Goal: Task Accomplishment & Management: Complete application form

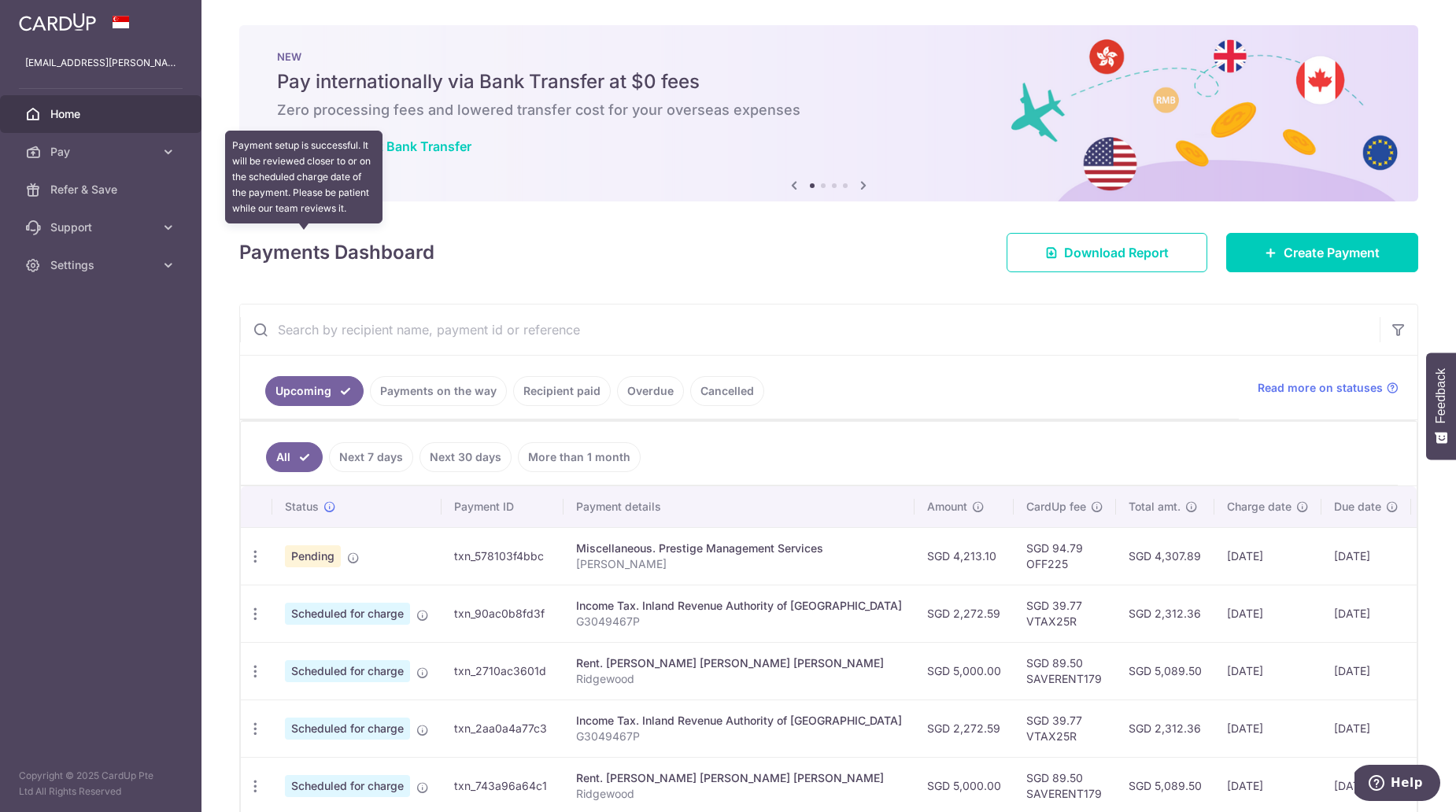
scroll to position [0, 49]
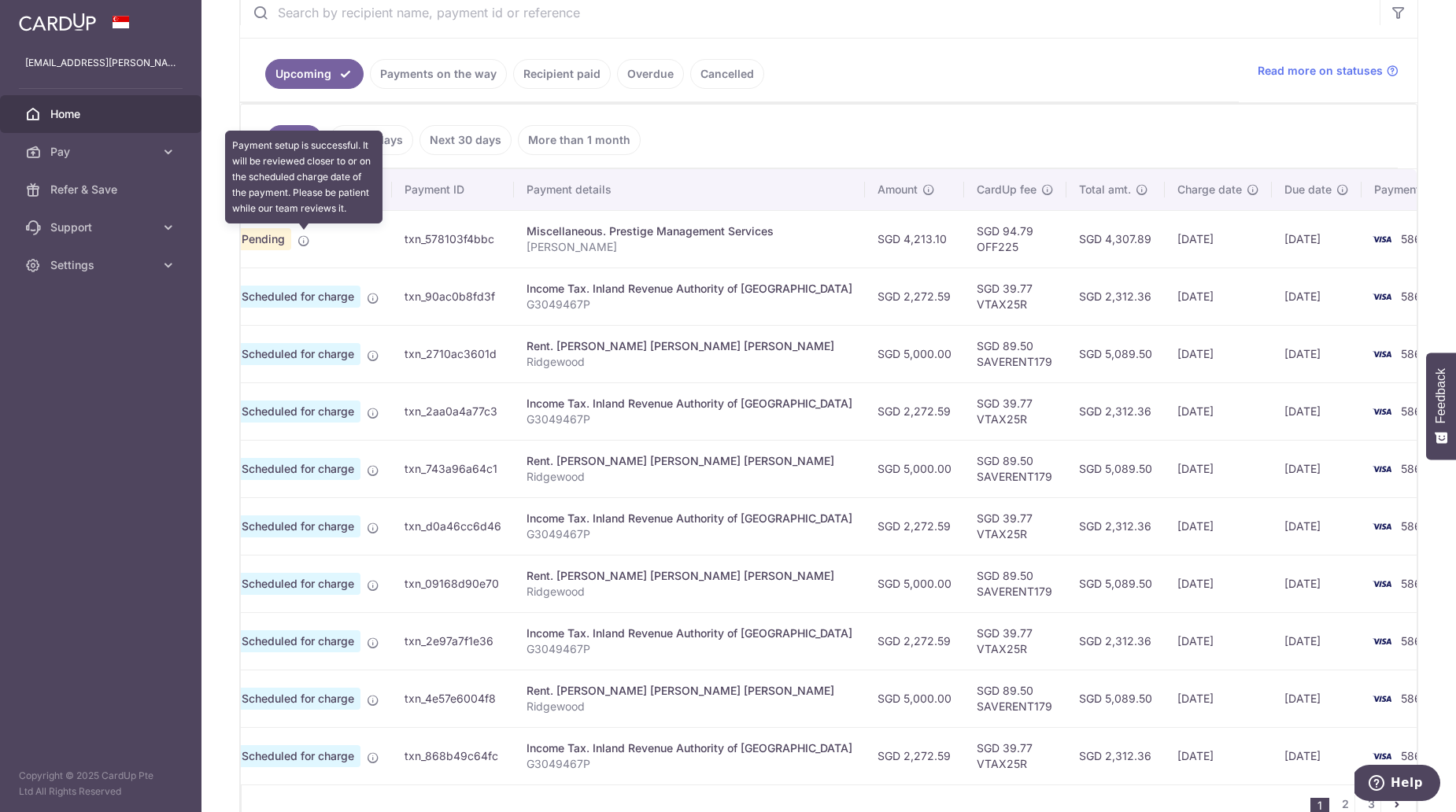
click at [304, 235] on icon at bounding box center [304, 241] width 13 height 13
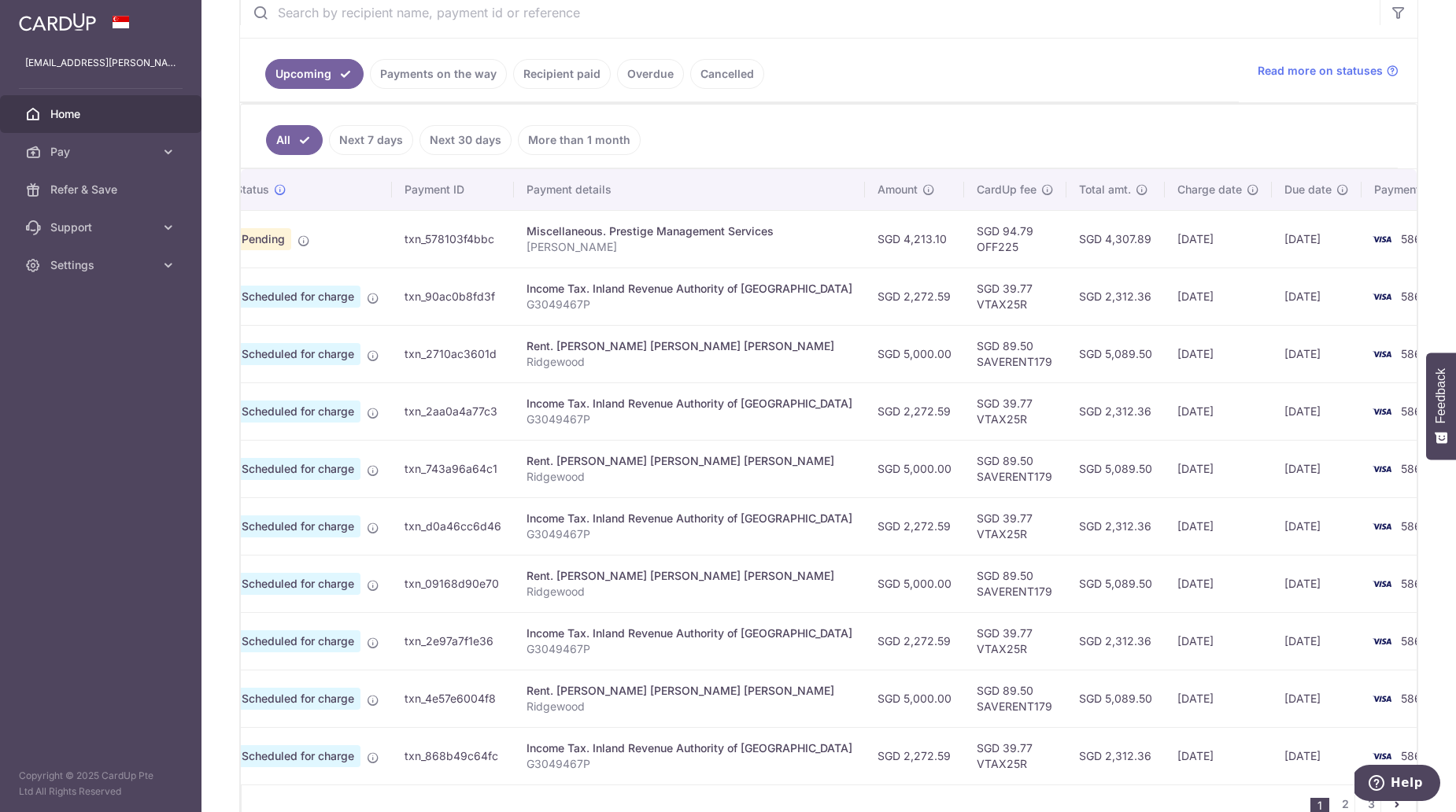
click at [276, 240] on span "Pending" at bounding box center [263, 239] width 56 height 22
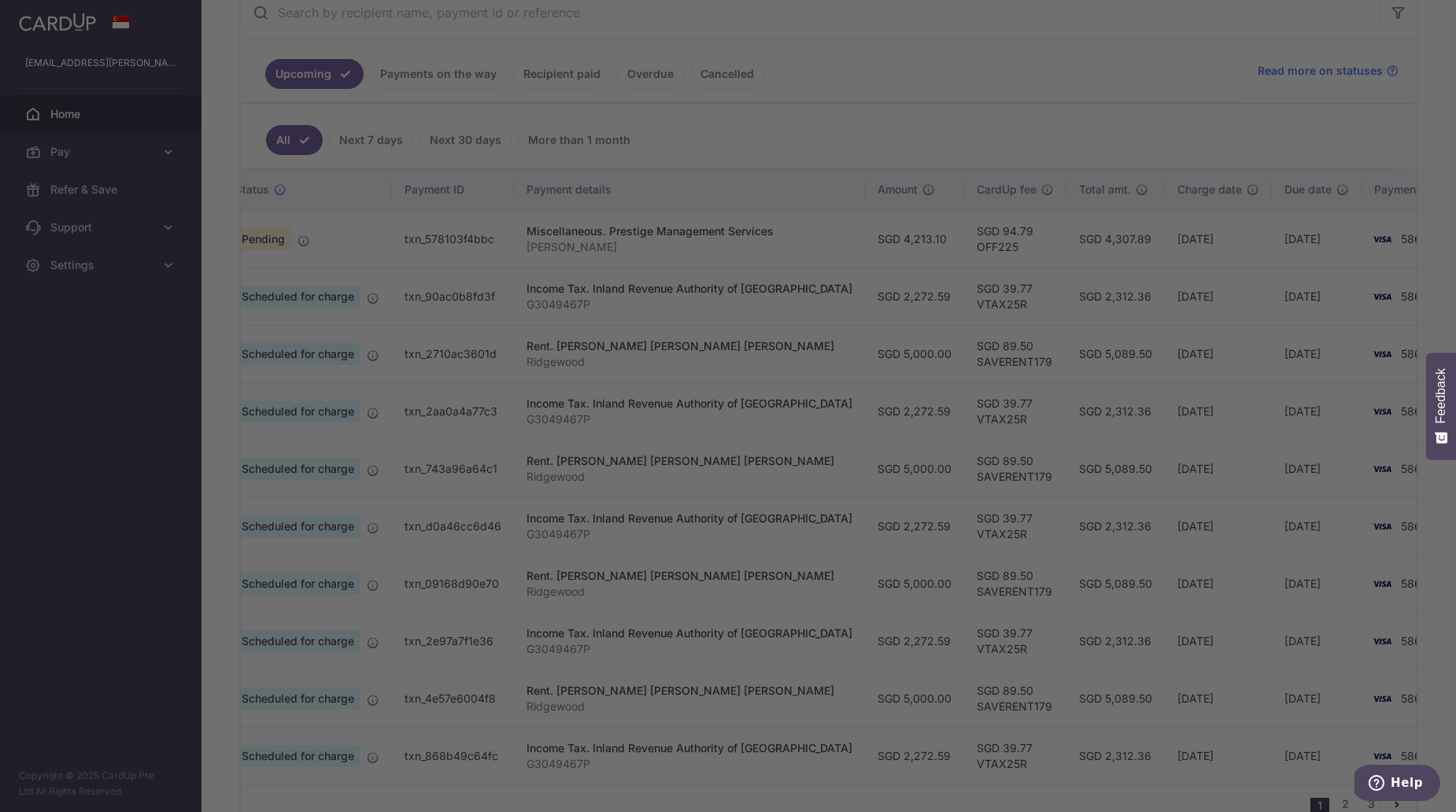
click at [381, 267] on div at bounding box center [735, 410] width 1471 height 820
click at [467, 429] on div at bounding box center [735, 410] width 1471 height 820
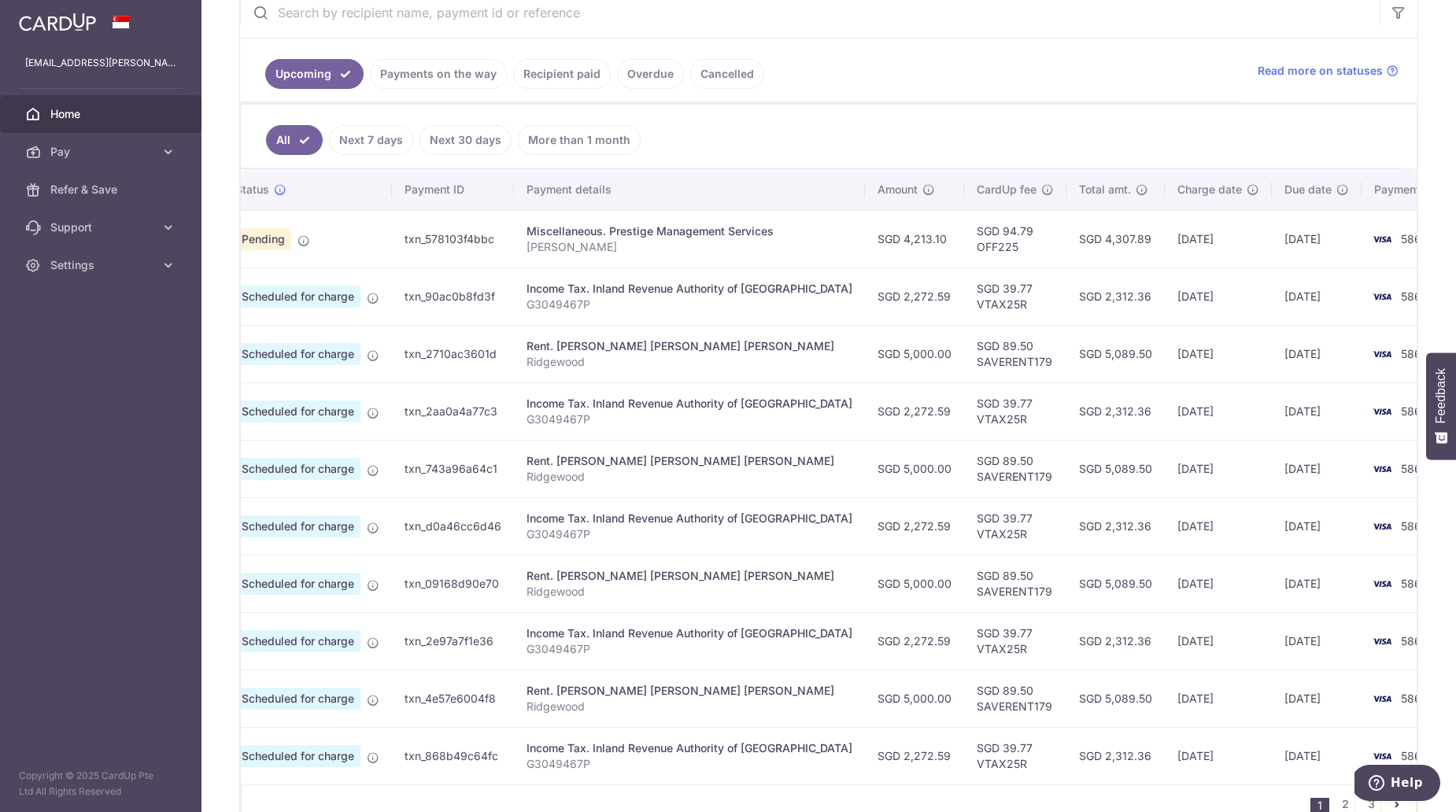
click at [940, 86] on ul "Upcoming Payments on the way Recipient paid Overdue Cancelled" at bounding box center [739, 70] width 998 height 64
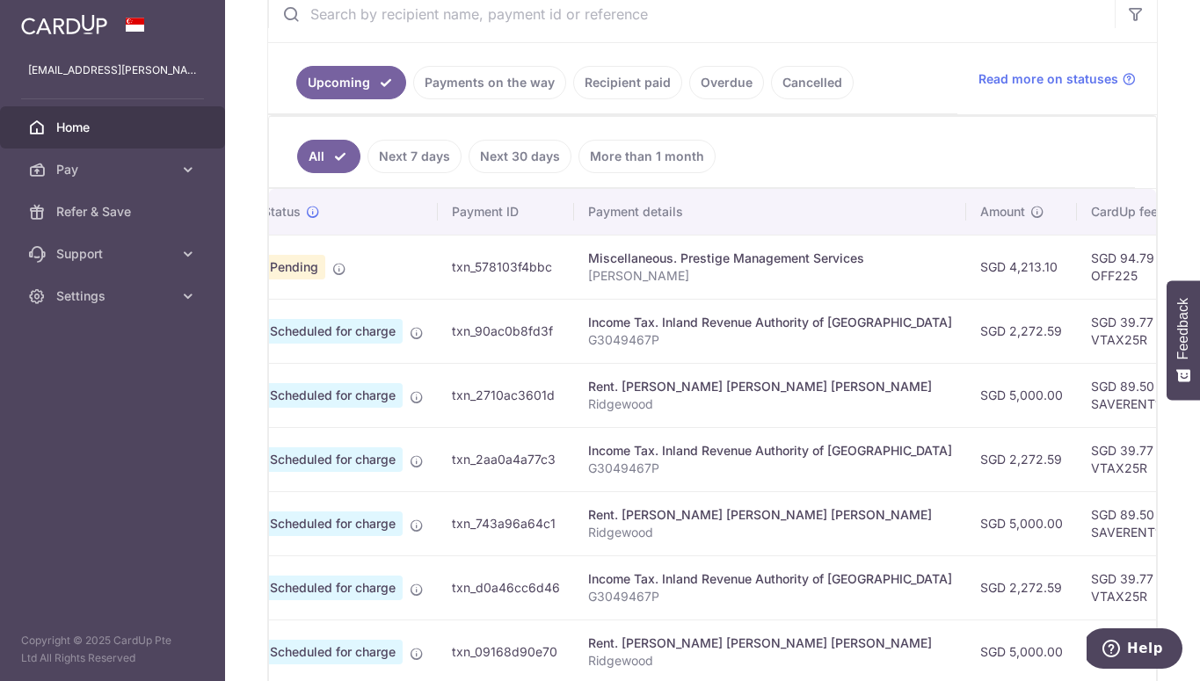
scroll to position [0, 0]
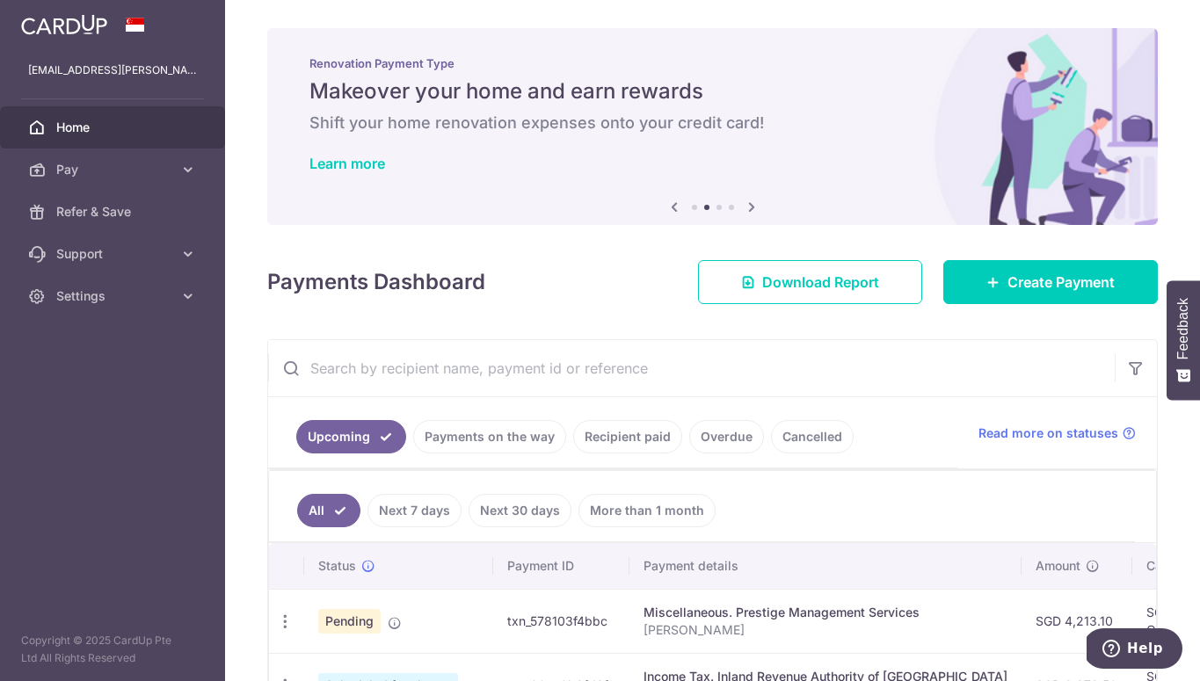
scroll to position [99, 0]
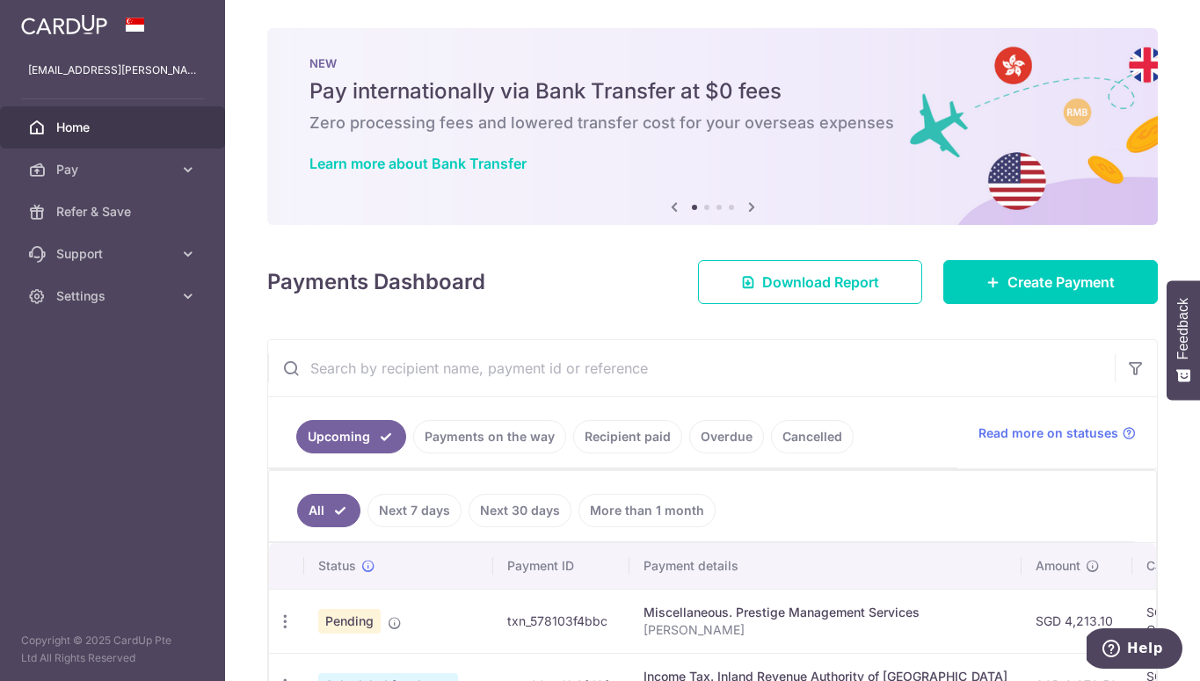
click at [669, 39] on div "NEW Pay internationally via Bank Transfer at $0 fees Zero processing fees and l…" at bounding box center [712, 116] width 890 height 176
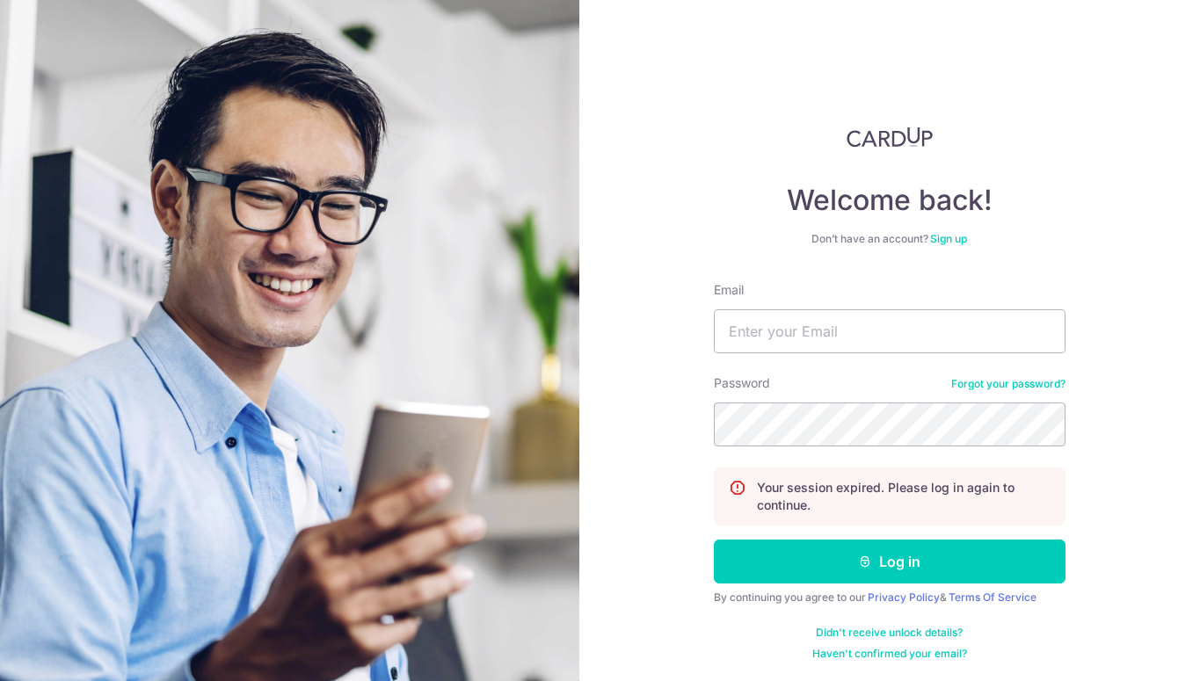
click at [850, 306] on div "Email" at bounding box center [890, 317] width 352 height 72
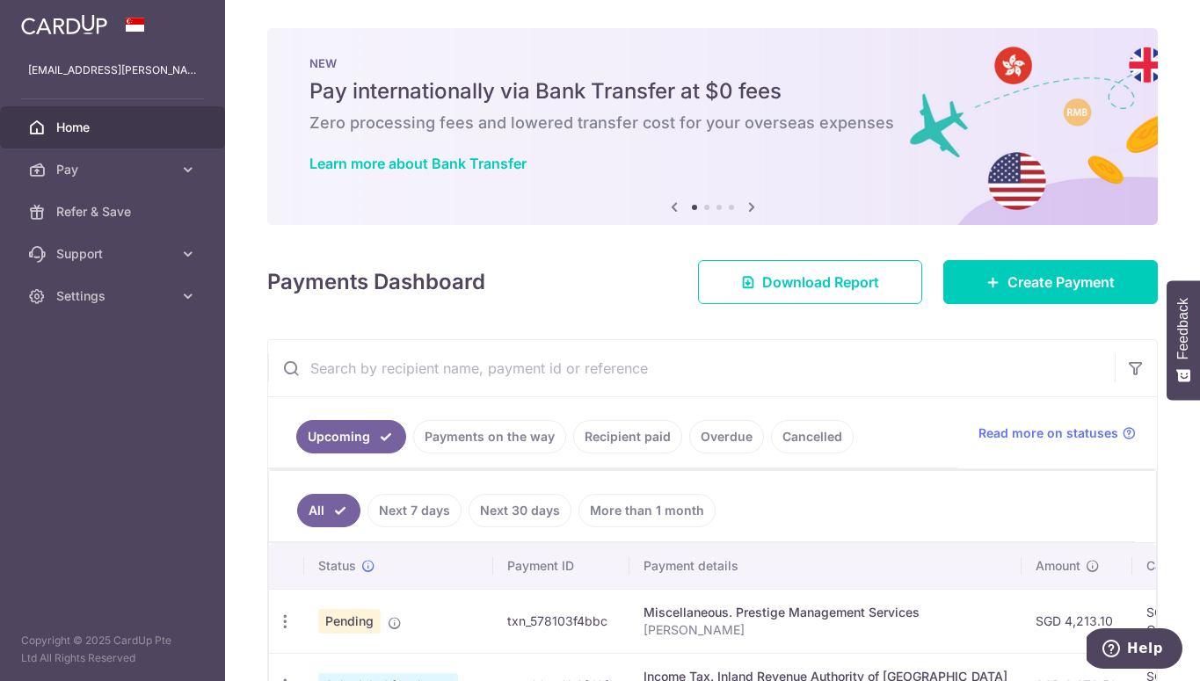
click at [584, 272] on div "Payments Dashboard Download Report Create Payment" at bounding box center [712, 278] width 890 height 51
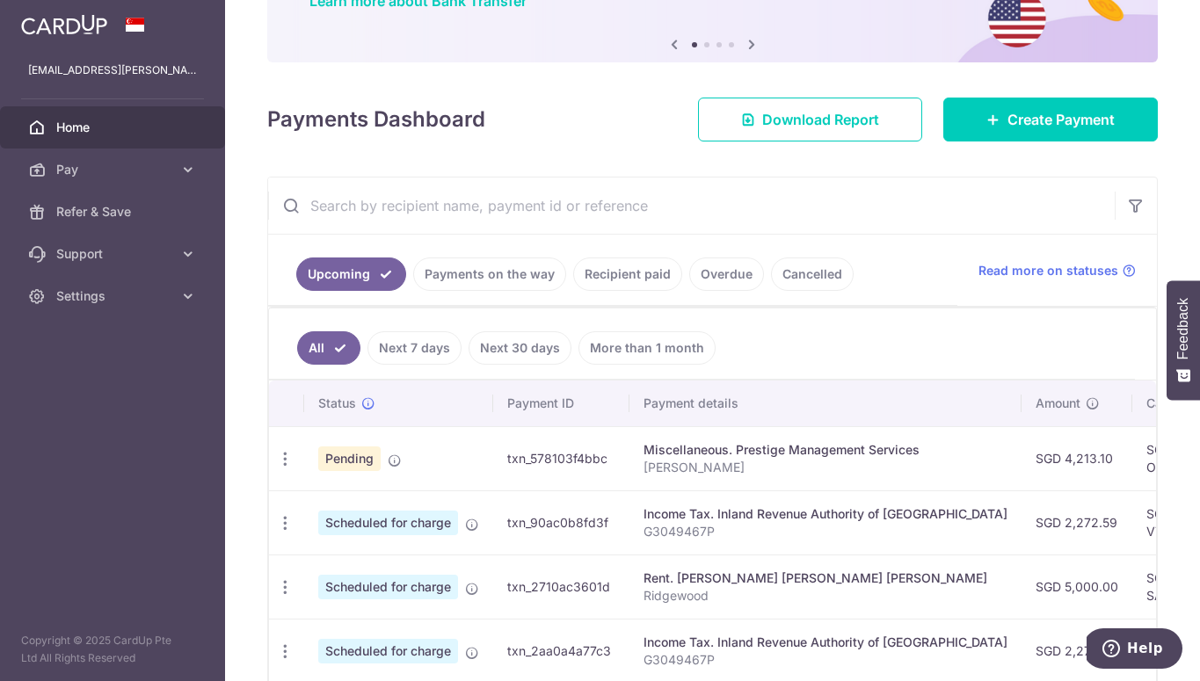
scroll to position [184, 0]
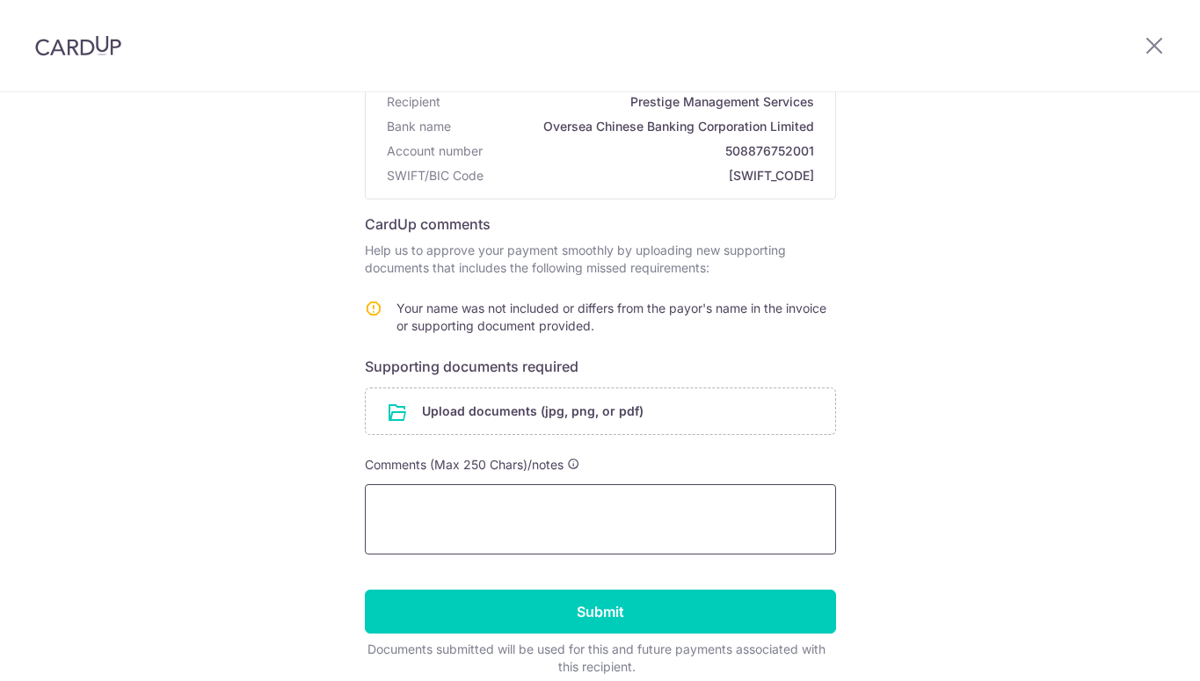
scroll to position [192, 0]
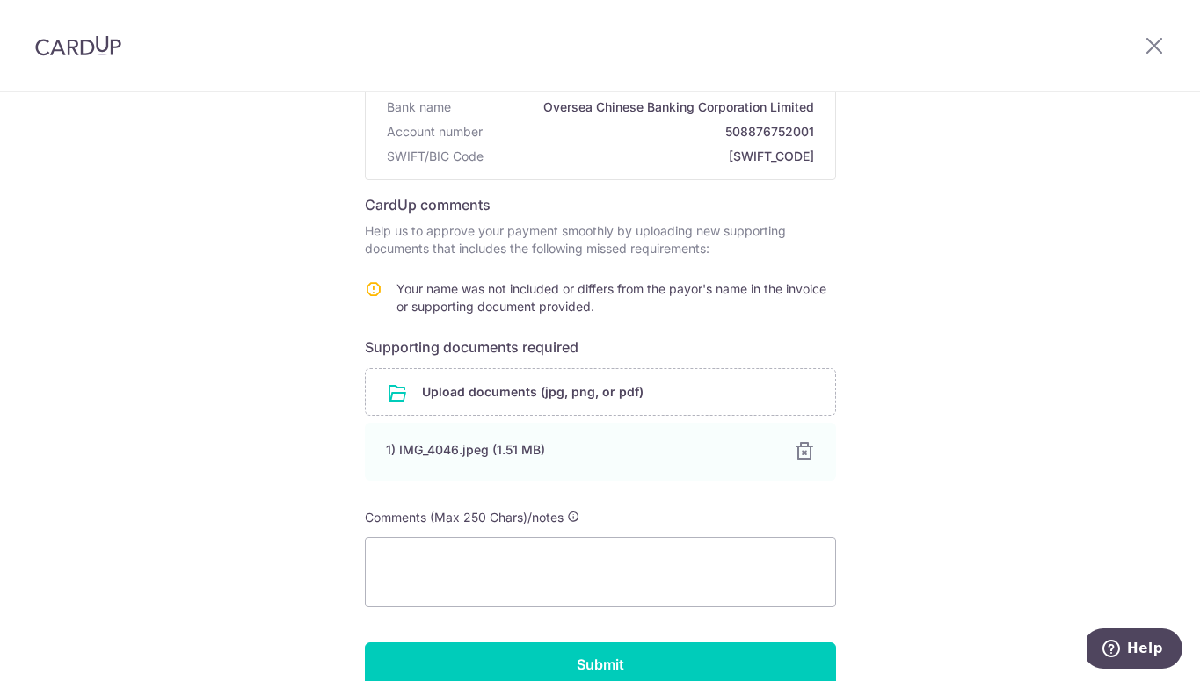
click at [239, 516] on div "Help us verify your payment Recipient details Recipient Prestige Management Ser…" at bounding box center [600, 356] width 1200 height 911
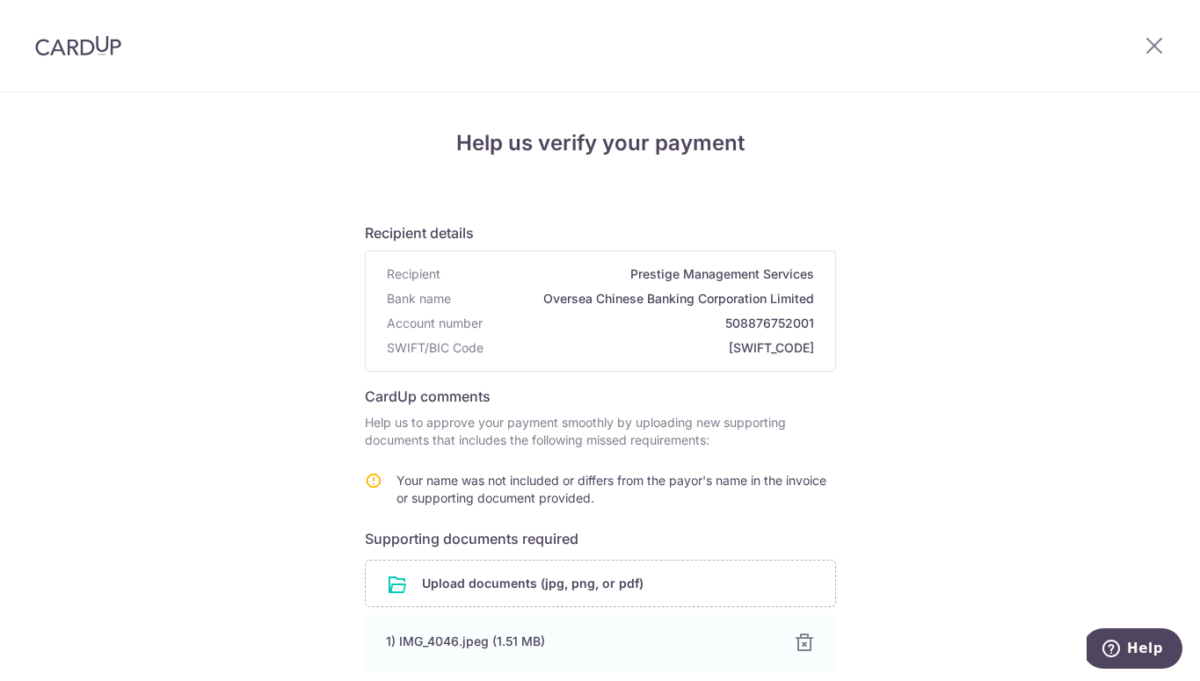
scroll to position [0, 0]
click at [239, 516] on div "Help us verify your payment Recipient details Recipient Prestige Management Ser…" at bounding box center [600, 547] width 1200 height 911
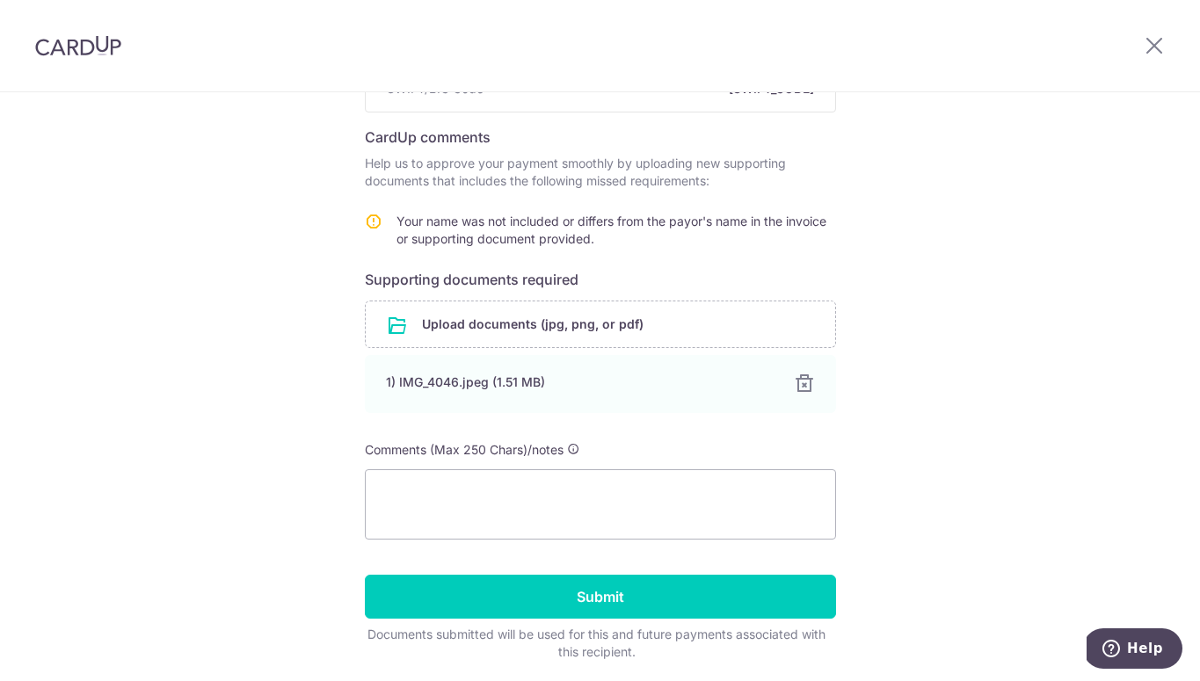
scroll to position [322, 0]
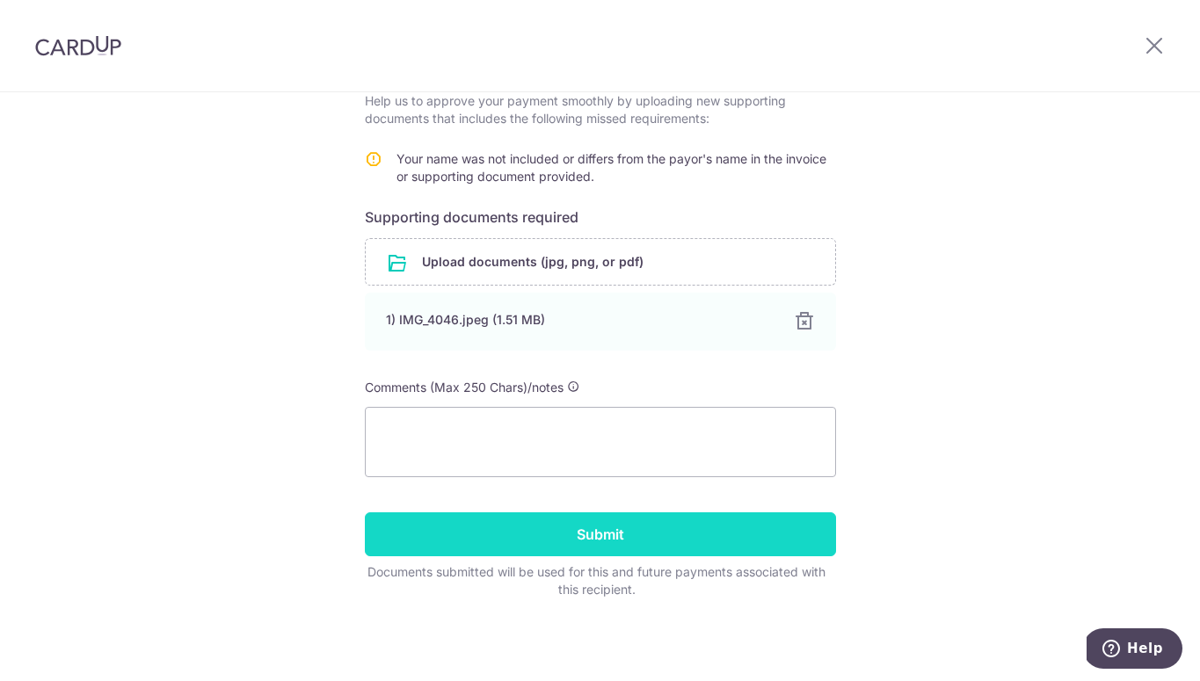
click at [495, 534] on input "Submit" at bounding box center [600, 534] width 471 height 44
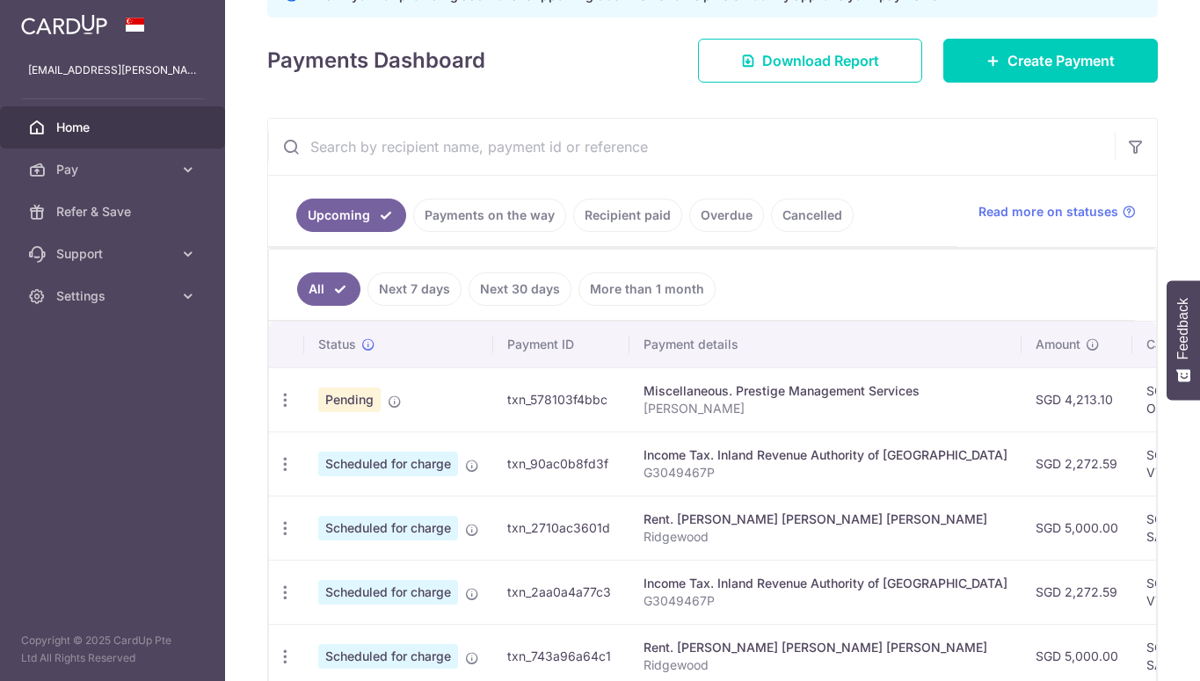
scroll to position [51, 0]
